Goal: Navigation & Orientation: Find specific page/section

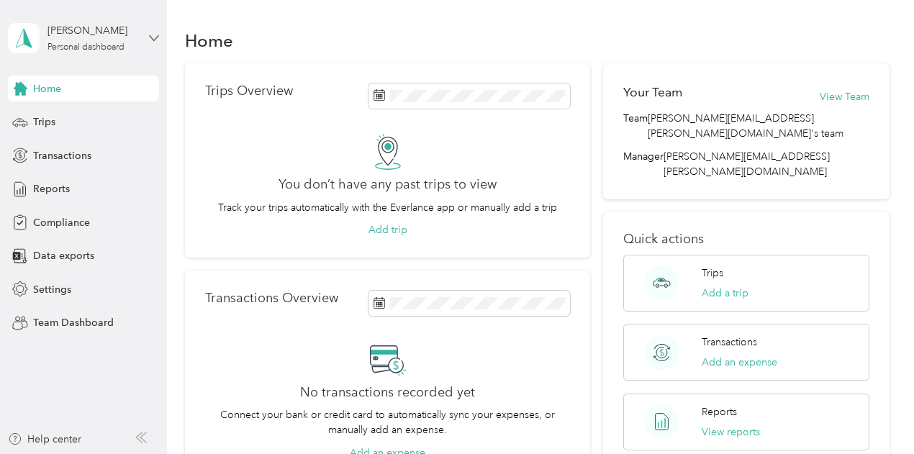
click at [155, 35] on icon at bounding box center [154, 38] width 10 height 10
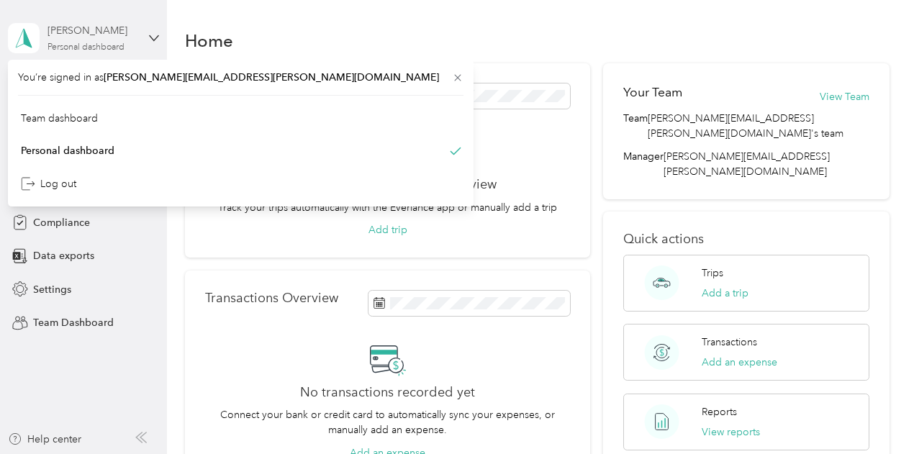
click at [110, 27] on div "Elizabeth M. Schultz" at bounding box center [92, 30] width 90 height 15
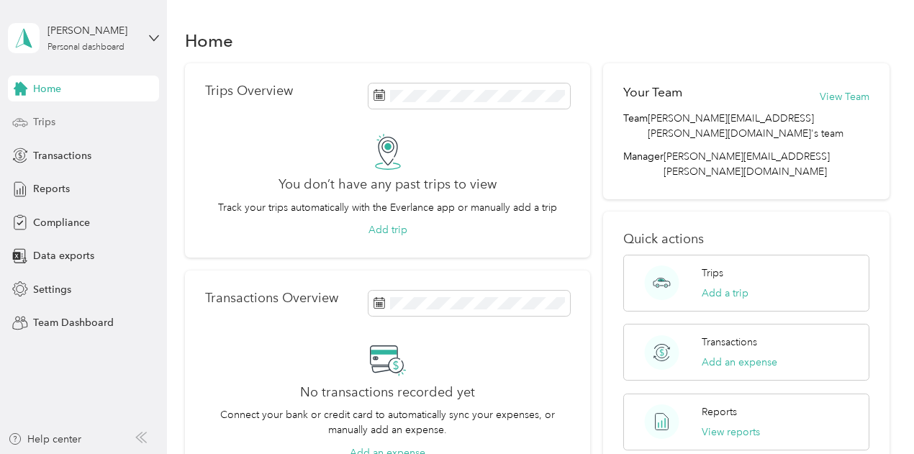
click at [47, 122] on span "Trips" at bounding box center [44, 121] width 22 height 15
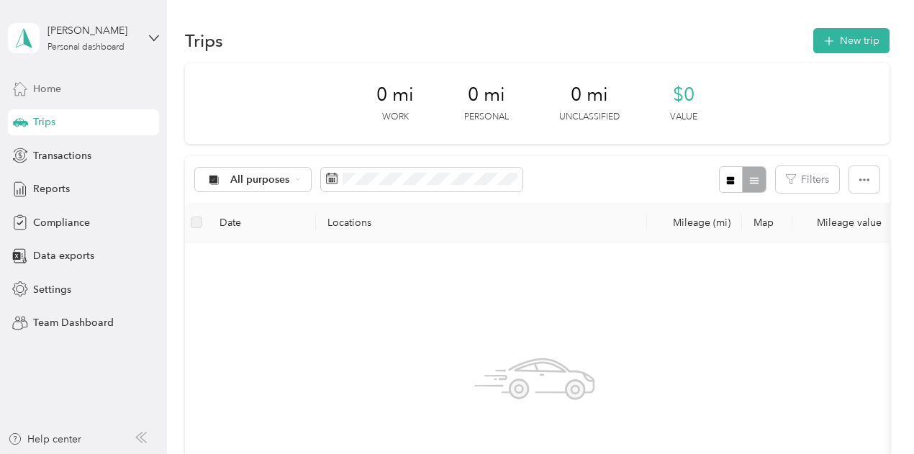
click at [57, 84] on span "Home" at bounding box center [47, 88] width 28 height 15
